Goal: Information Seeking & Learning: Check status

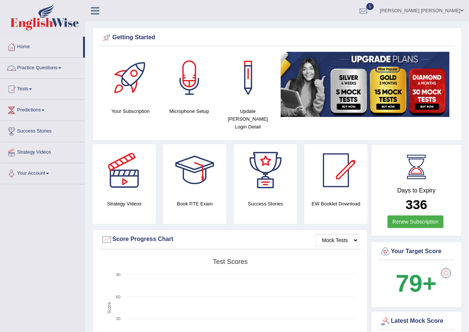
click at [23, 92] on link "Tests" at bounding box center [42, 88] width 84 height 19
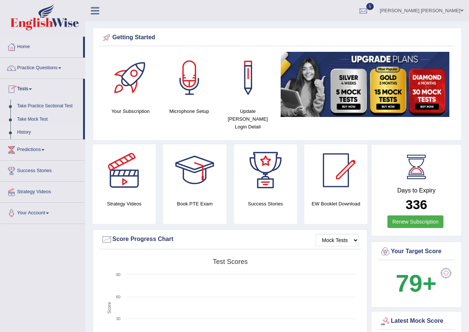
click at [24, 138] on link "History" at bounding box center [48, 132] width 69 height 13
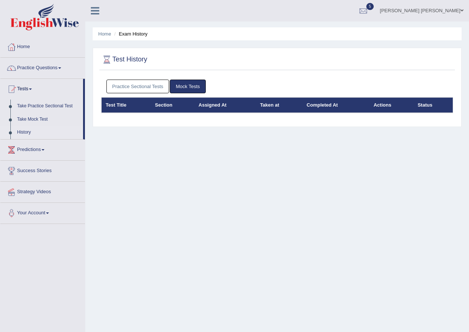
click at [131, 83] on link "Practice Sectional Tests" at bounding box center [137, 87] width 63 height 14
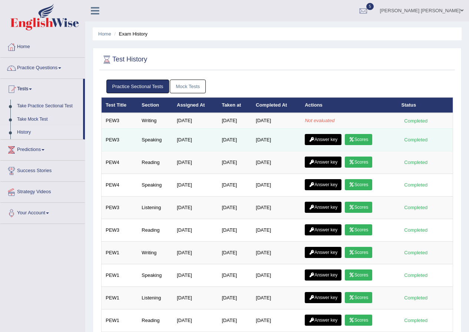
click at [367, 141] on link "Scores" at bounding box center [358, 139] width 27 height 11
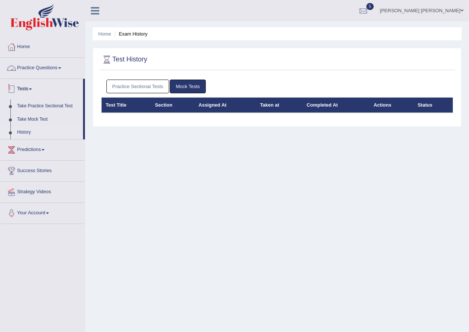
click at [128, 88] on link "Practice Sectional Tests" at bounding box center [137, 87] width 63 height 14
click at [115, 84] on link "Practice Sectional Tests" at bounding box center [137, 87] width 63 height 14
click at [124, 87] on link "Practice Sectional Tests" at bounding box center [137, 87] width 63 height 14
click at [138, 88] on link "Practice Sectional Tests" at bounding box center [137, 87] width 63 height 14
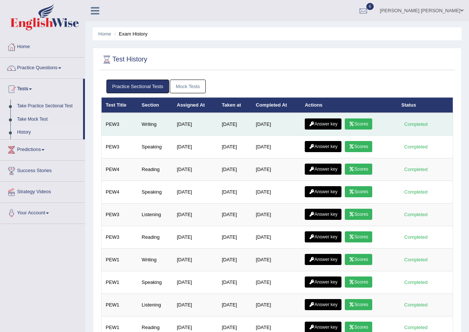
click at [358, 127] on link "Scores" at bounding box center [358, 124] width 27 height 11
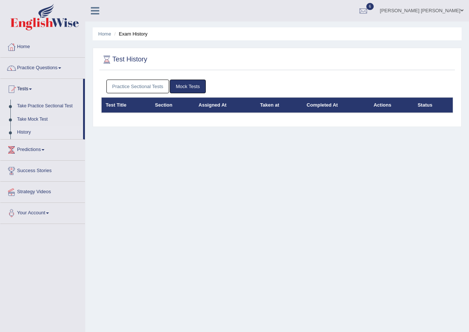
click at [147, 83] on link "Practice Sectional Tests" at bounding box center [137, 87] width 63 height 14
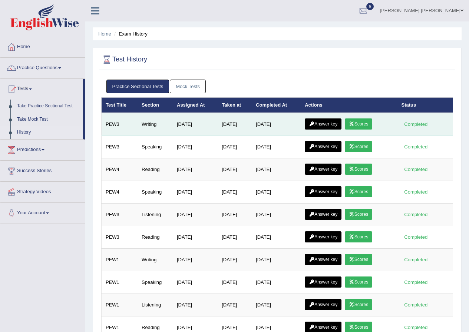
click at [334, 122] on link "Answer key" at bounding box center [323, 124] width 37 height 11
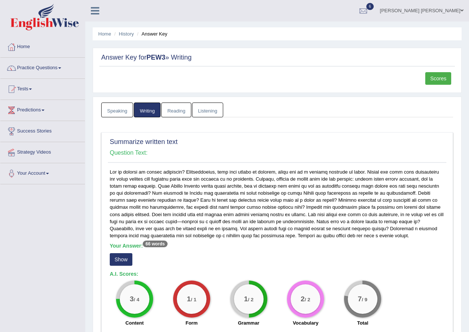
click at [451, 16] on link "[PERSON_NAME] [PERSON_NAME]" at bounding box center [421, 9] width 94 height 19
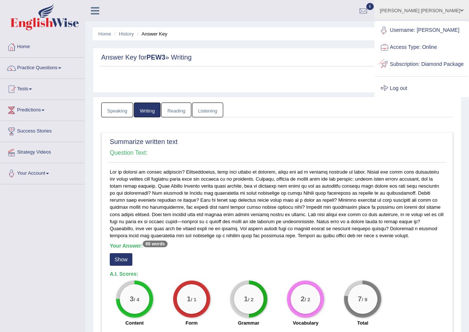
click at [411, 97] on link "Log out" at bounding box center [421, 88] width 93 height 17
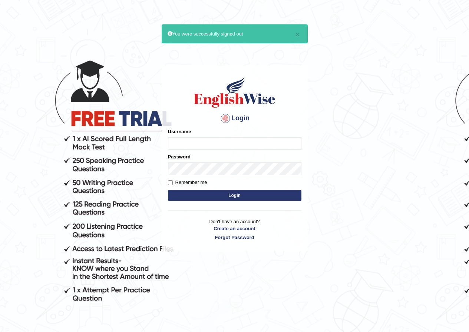
drag, startPoint x: 0, startPoint y: 0, endPoint x: 397, endPoint y: 111, distance: 412.4
